Goal: Task Accomplishment & Management: Use online tool/utility

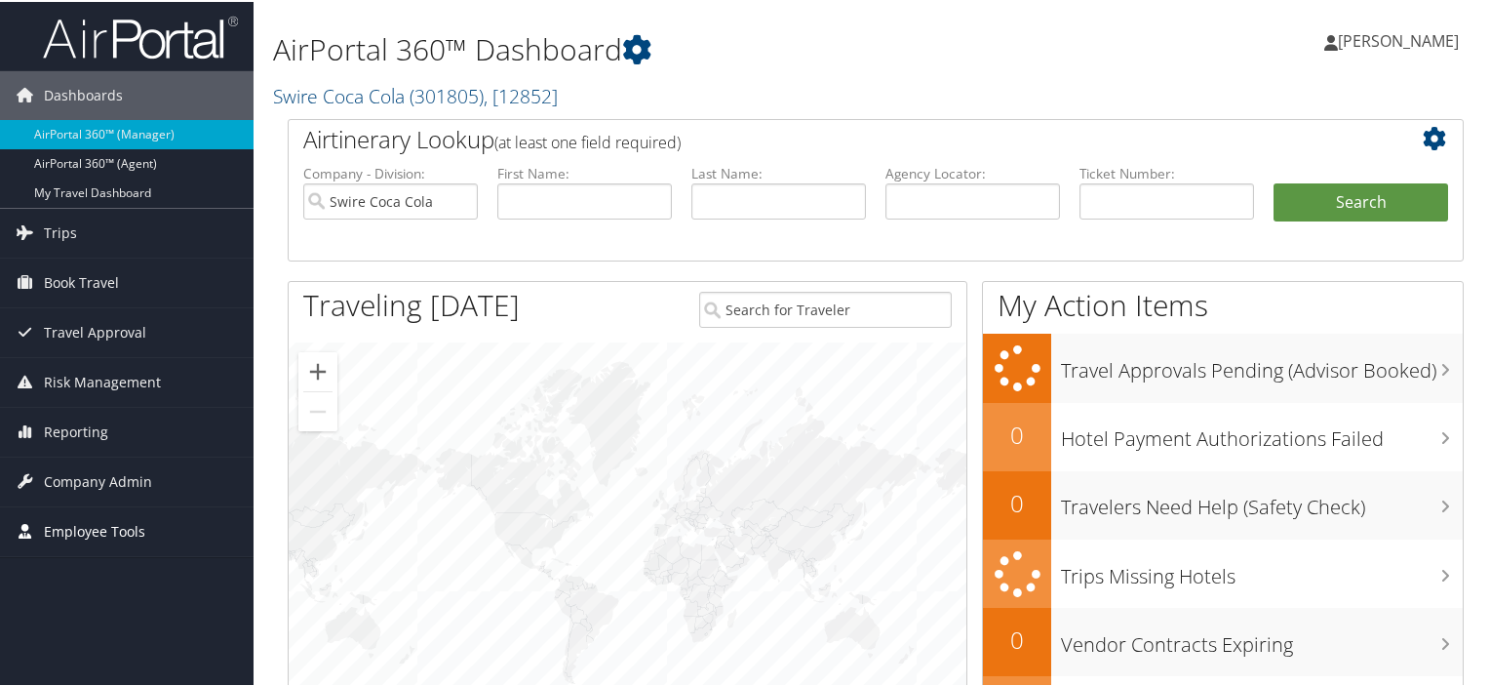
click at [82, 523] on span "Employee Tools" at bounding box center [94, 529] width 101 height 49
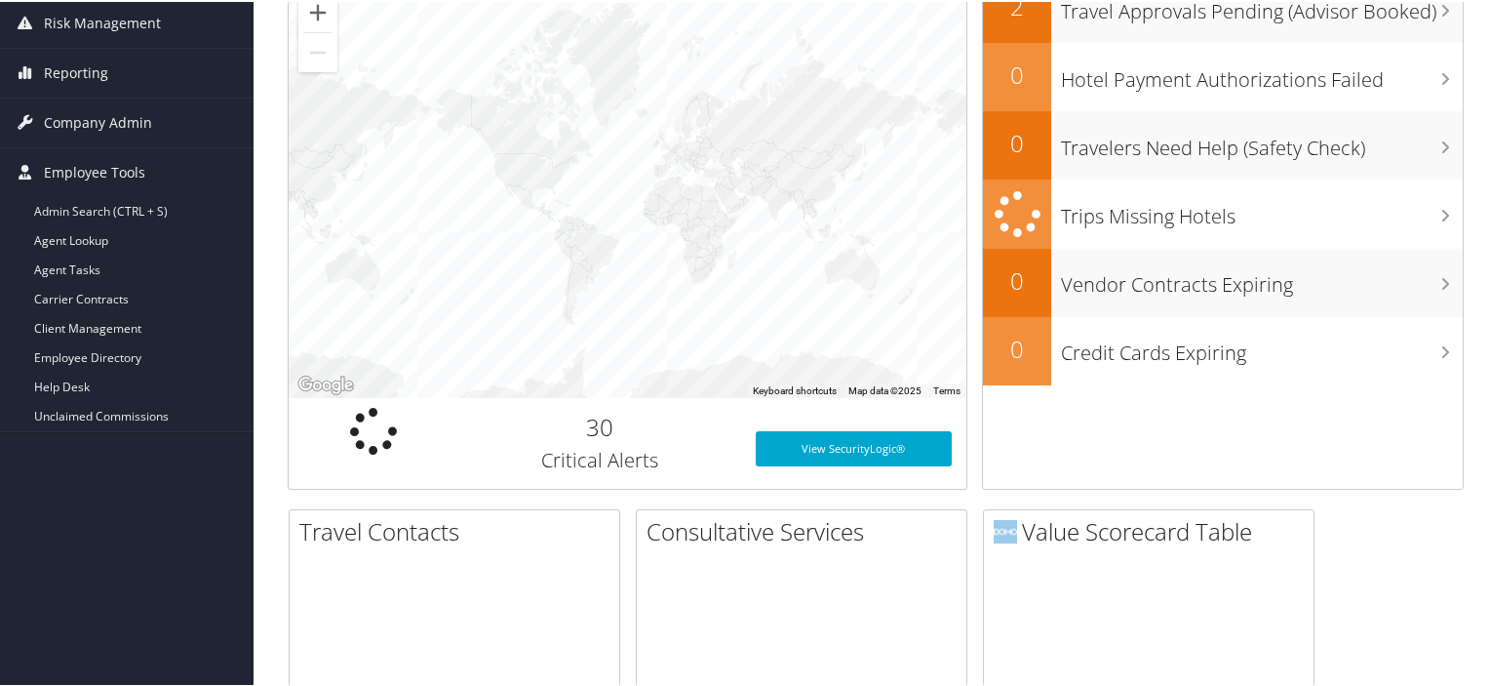
scroll to position [390, 0]
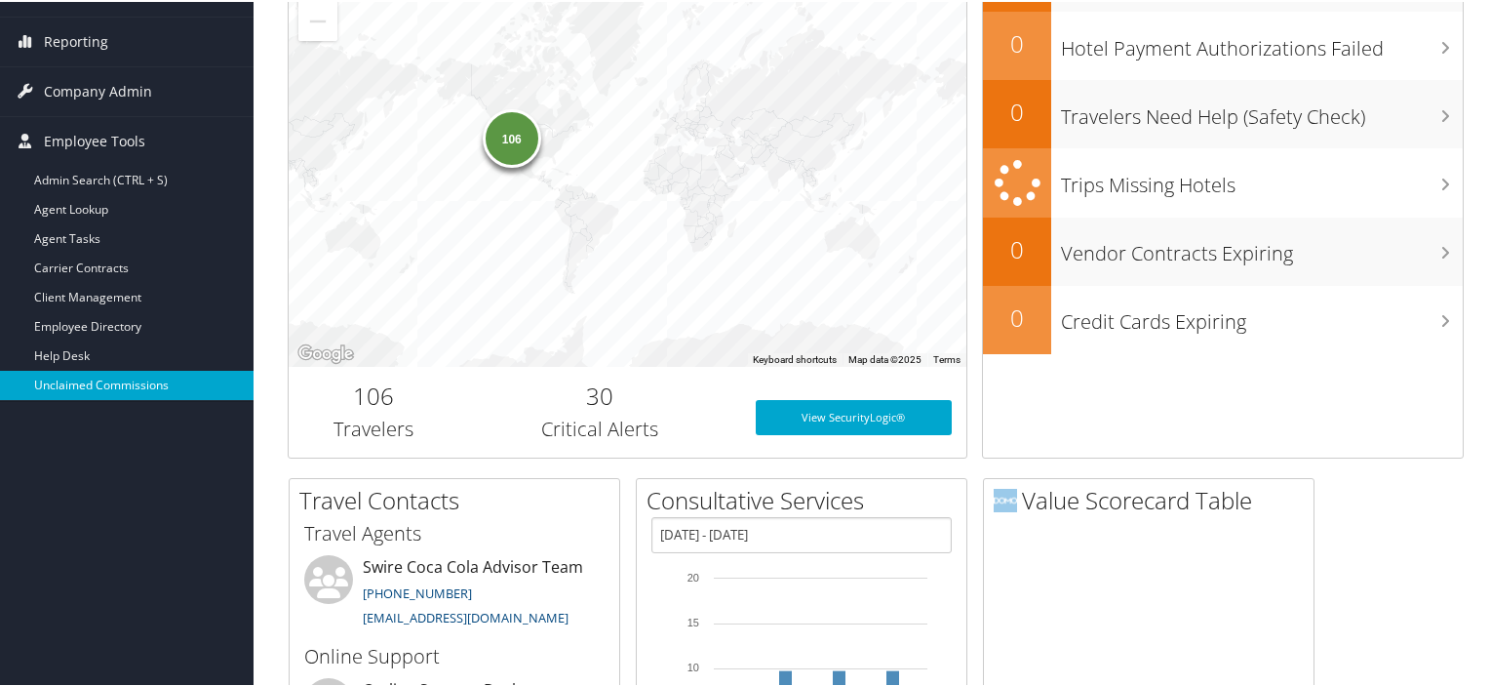
click at [109, 386] on link "Unclaimed Commissions" at bounding box center [127, 383] width 254 height 29
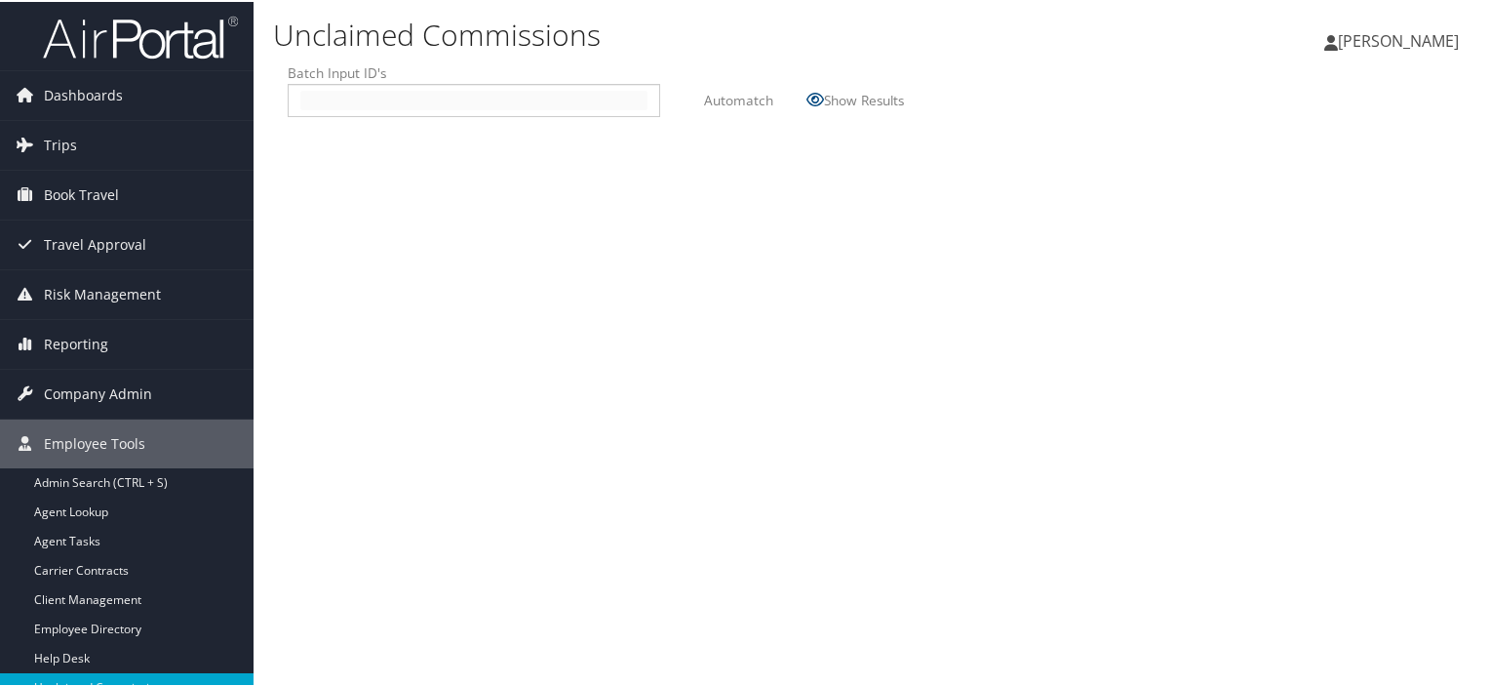
click at [303, 91] on input "text" at bounding box center [473, 99] width 347 height 20
type input "2510011"
click at [720, 99] on label "Automatch" at bounding box center [738, 98] width 69 height 36
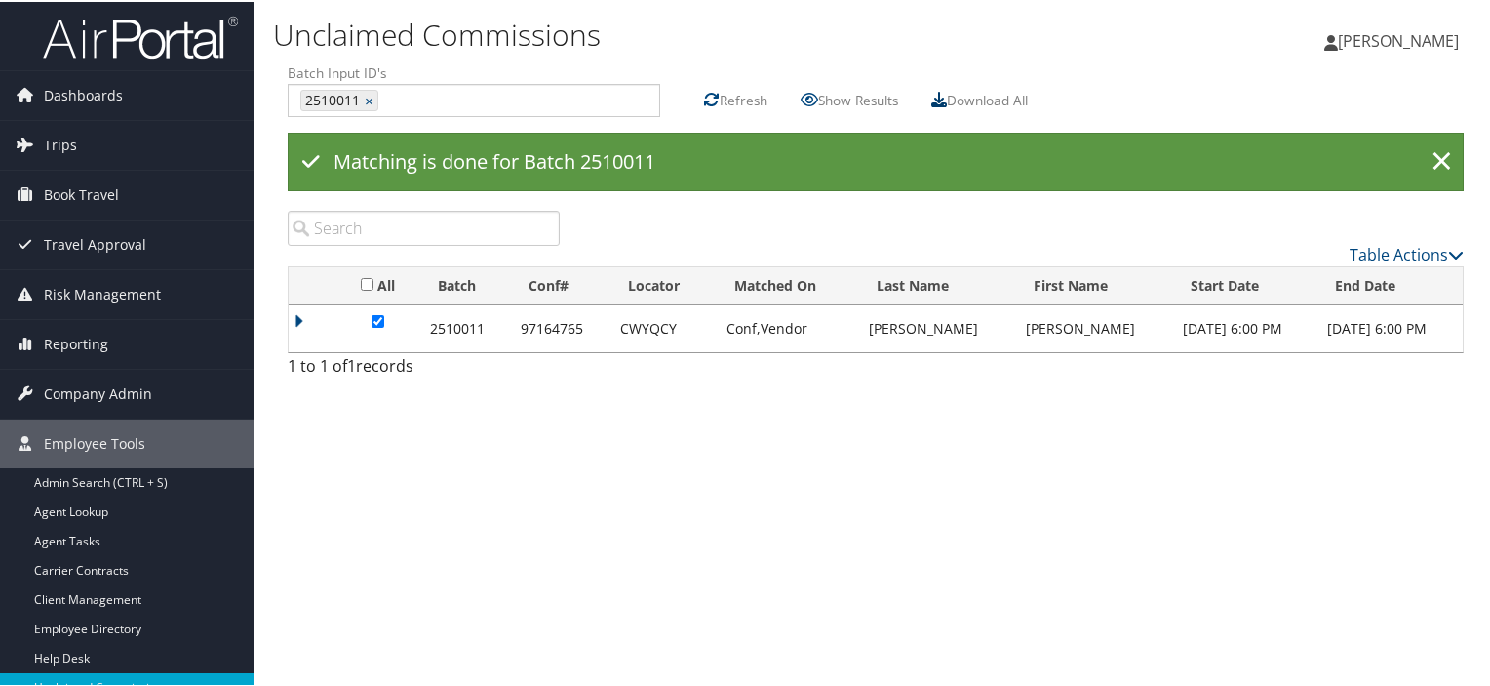
click at [944, 99] on icon at bounding box center [939, 98] width 16 height 16
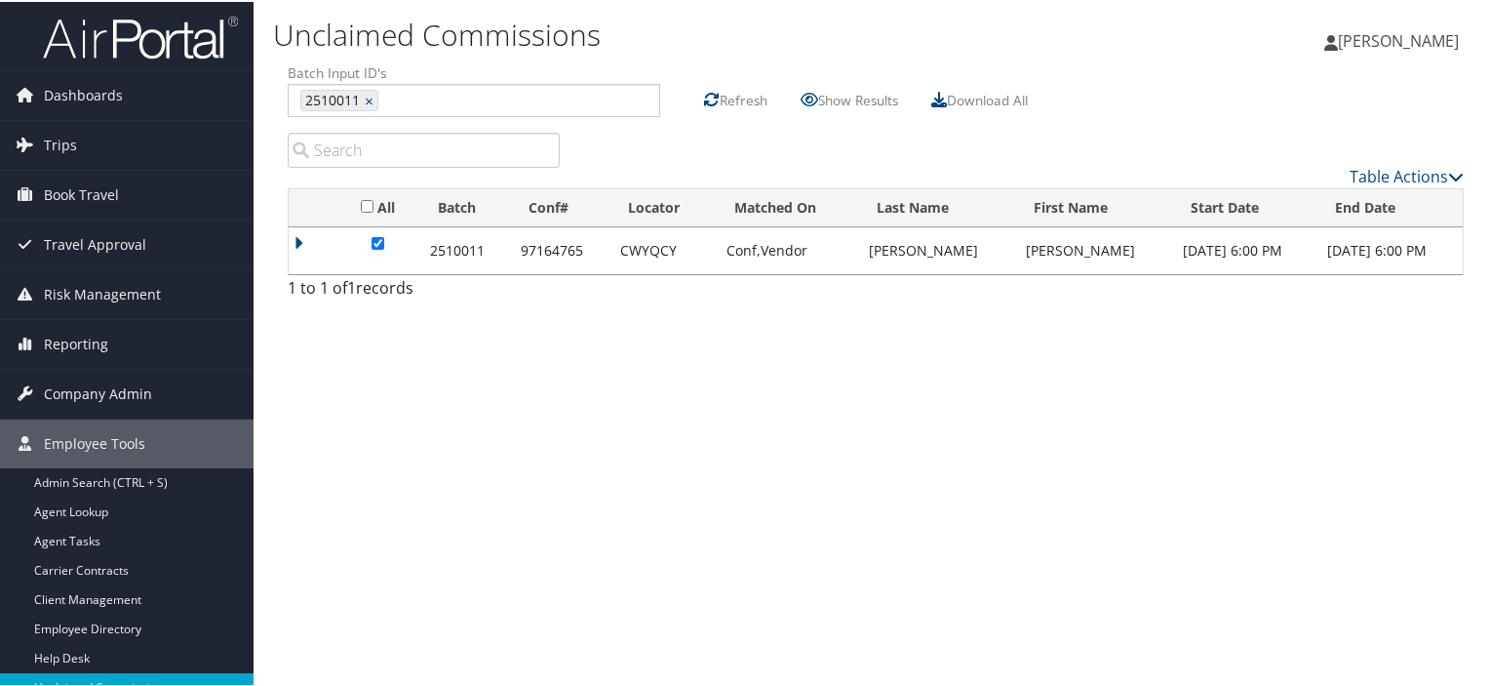
click at [806, 385] on div "Unclaimed Commissions [PERSON_NAME] [PERSON_NAME] My Settings Travel Agency Con…" at bounding box center [876, 343] width 1244 height 686
